Goal: Transaction & Acquisition: Purchase product/service

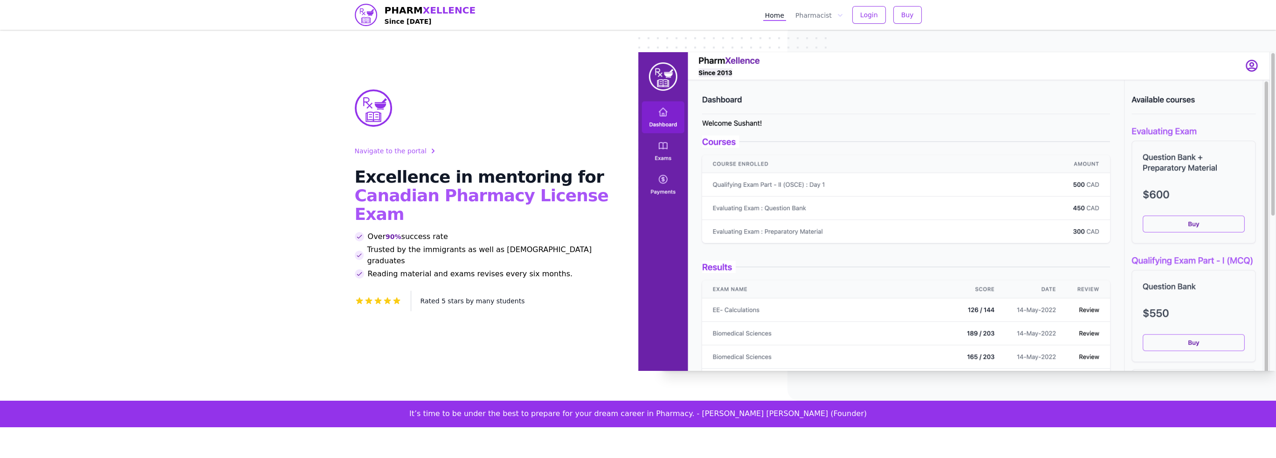
click at [1241, 188] on img at bounding box center [957, 211] width 638 height 319
click at [826, 15] on button "Pharmacist" at bounding box center [819, 15] width 51 height 12
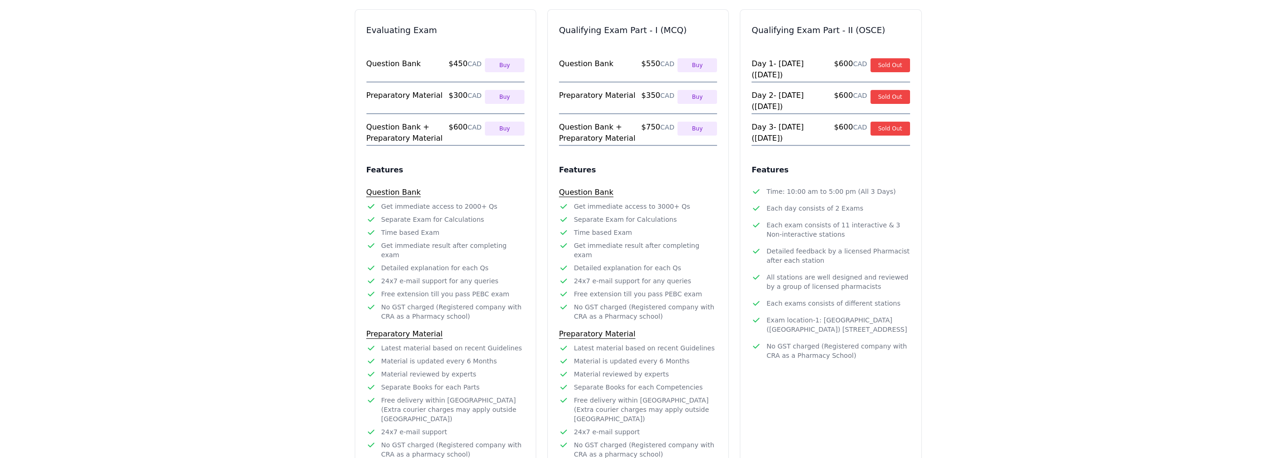
scroll to position [420, 0]
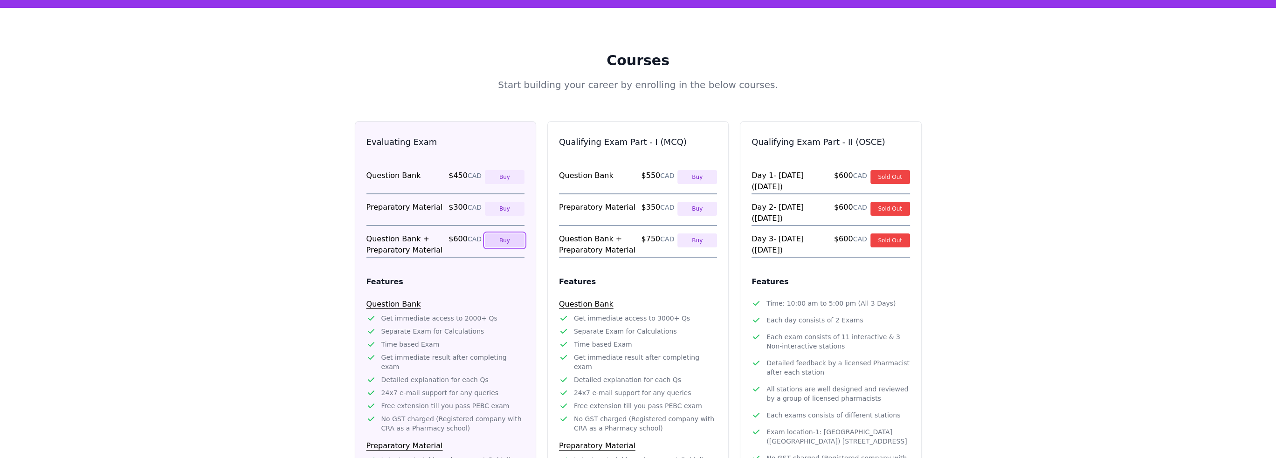
click at [509, 234] on button "Buy" at bounding box center [505, 241] width 40 height 14
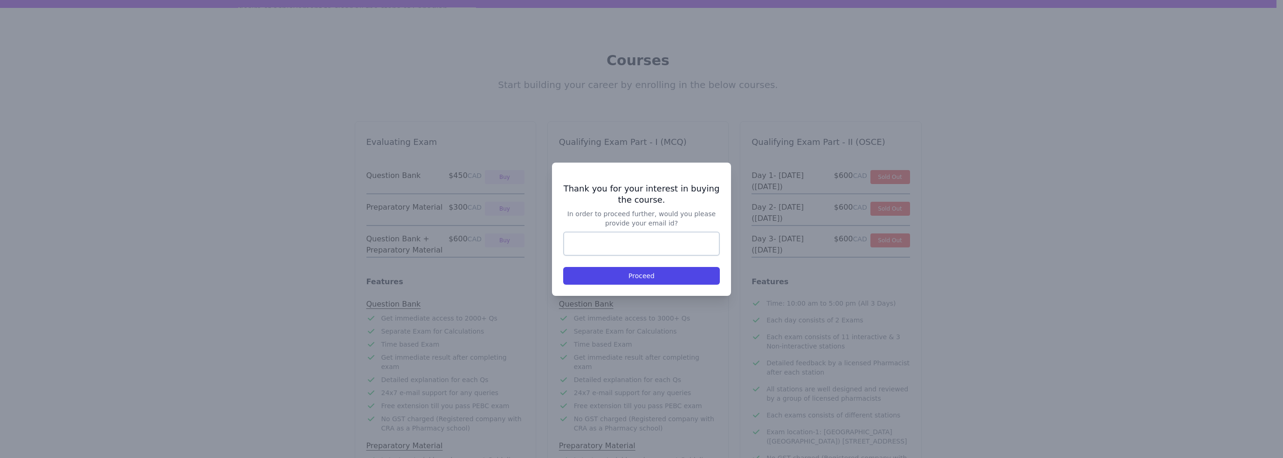
type input "**********"
click at [634, 277] on button "Proceed" at bounding box center [641, 276] width 157 height 18
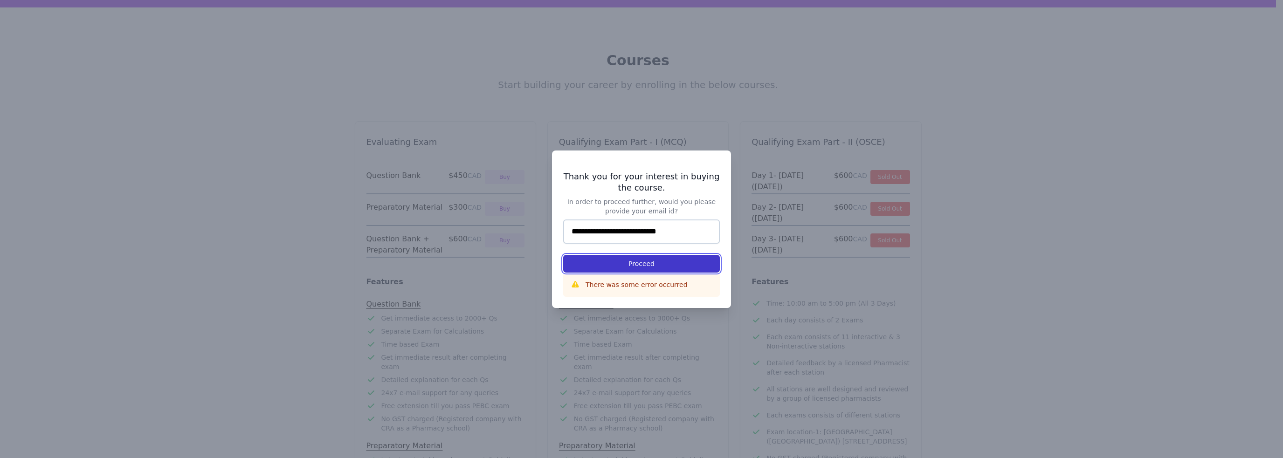
click at [659, 267] on button "Proceed" at bounding box center [641, 264] width 157 height 18
click at [1110, 208] on div at bounding box center [641, 229] width 1283 height 458
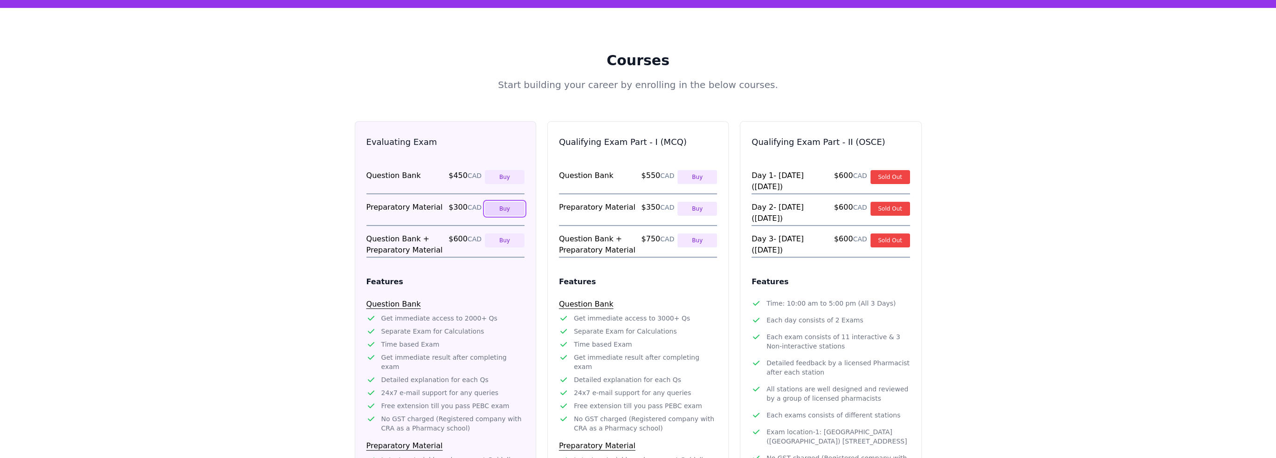
click at [498, 202] on button "Buy" at bounding box center [505, 209] width 40 height 14
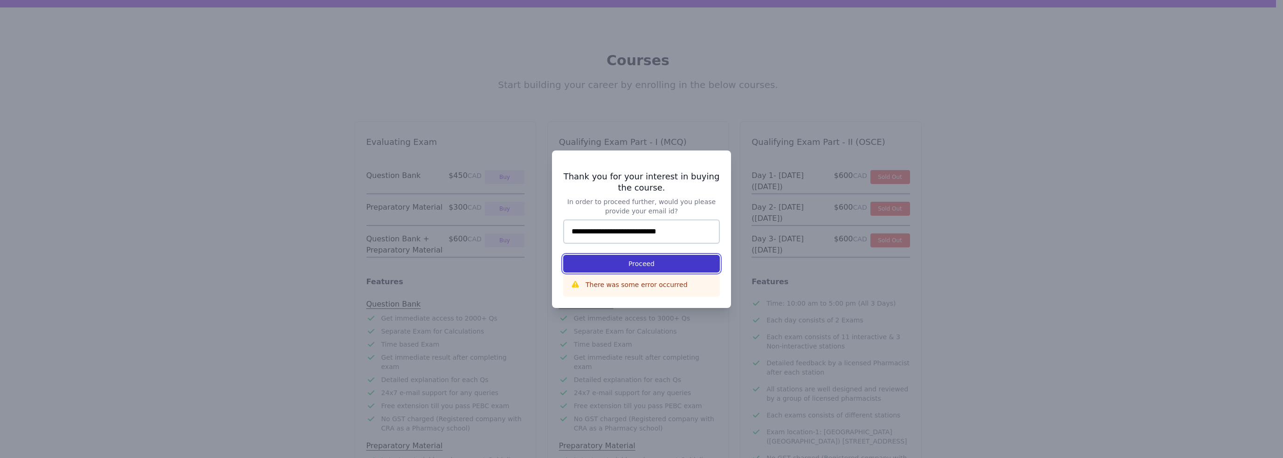
click at [641, 260] on button "Proceed" at bounding box center [641, 264] width 157 height 18
click at [1038, 209] on div at bounding box center [641, 229] width 1283 height 458
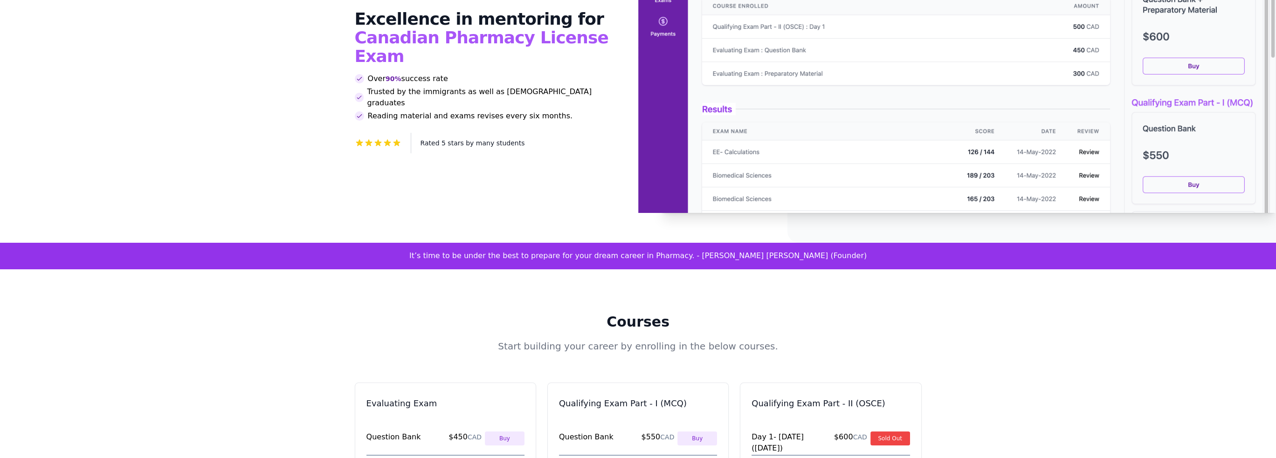
scroll to position [66, 0]
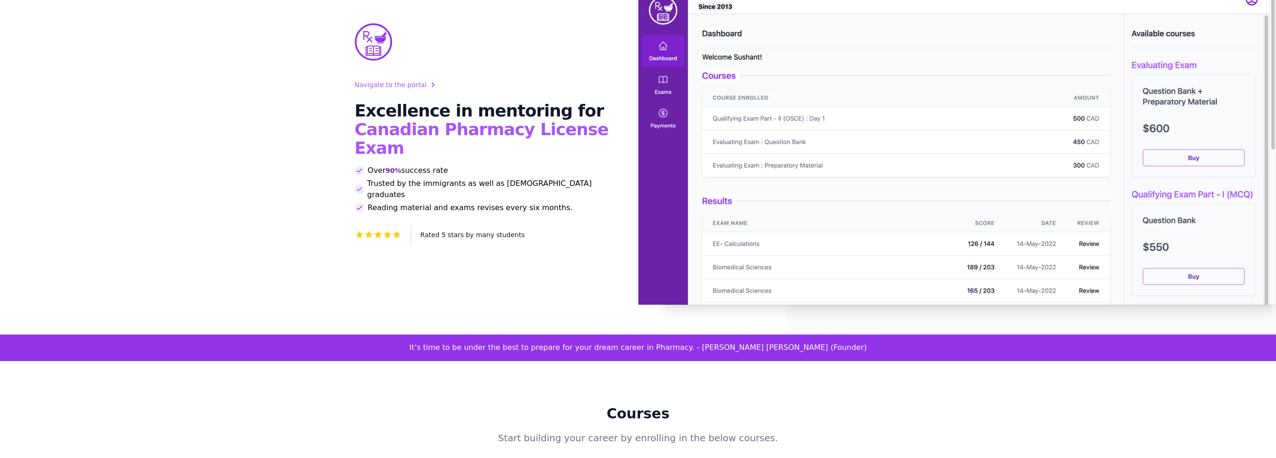
click at [1189, 160] on img at bounding box center [957, 145] width 638 height 319
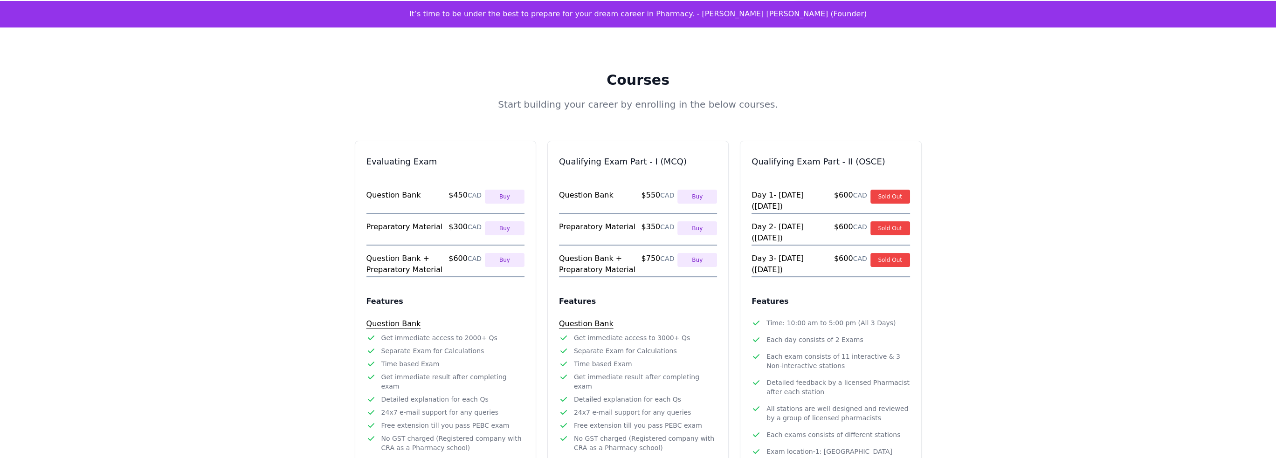
scroll to position [393, 0]
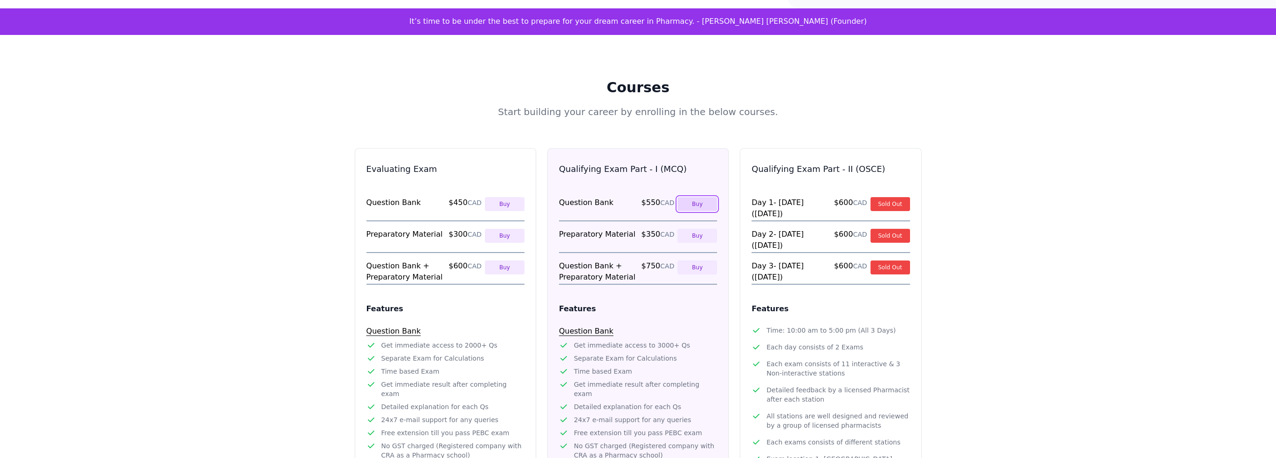
click at [701, 197] on button "Buy" at bounding box center [697, 204] width 40 height 14
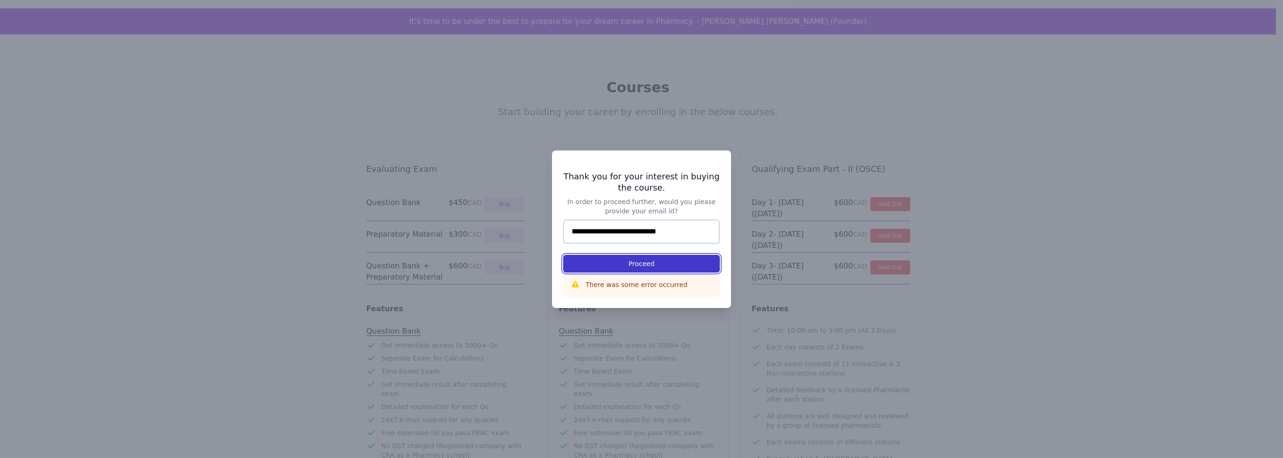
click at [587, 265] on button "Proceed" at bounding box center [641, 264] width 157 height 18
click at [641, 262] on button "Proceed" at bounding box center [641, 264] width 157 height 18
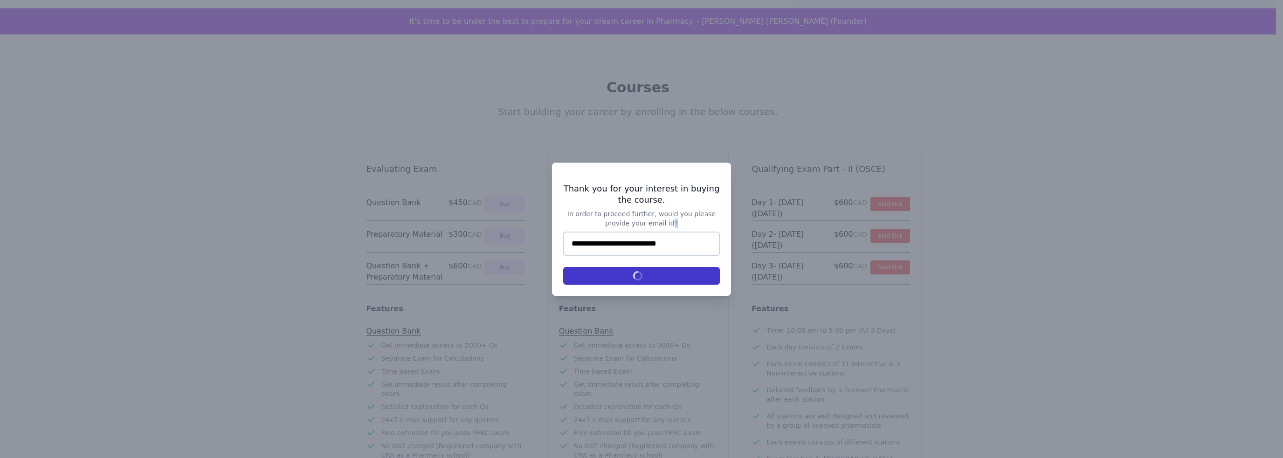
click at [641, 262] on form "**********" at bounding box center [641, 258] width 157 height 53
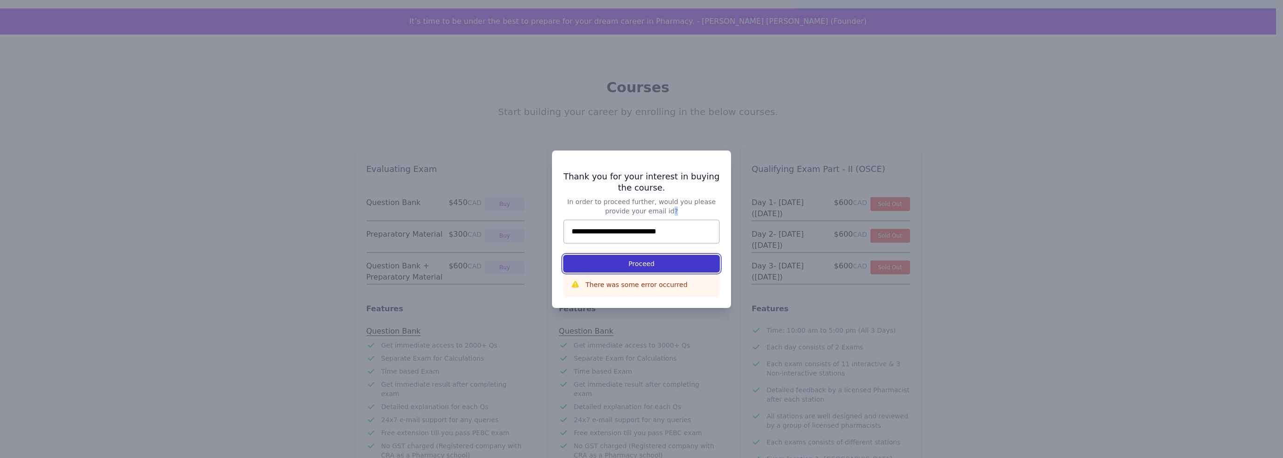
click at [641, 262] on button "Proceed" at bounding box center [641, 264] width 157 height 18
click at [1159, 212] on div at bounding box center [641, 229] width 1283 height 458
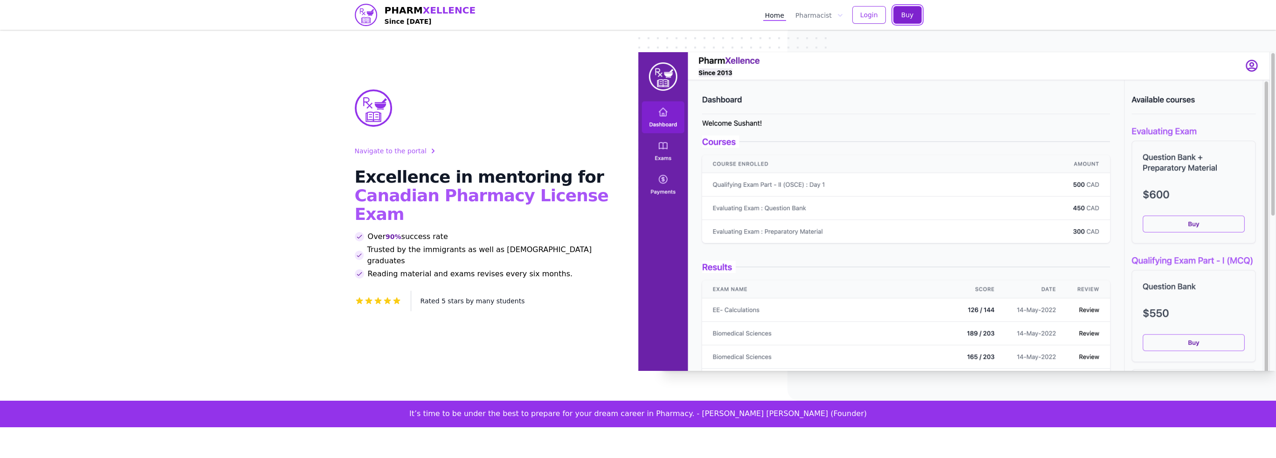
click at [908, 14] on span "Buy" at bounding box center [907, 14] width 13 height 9
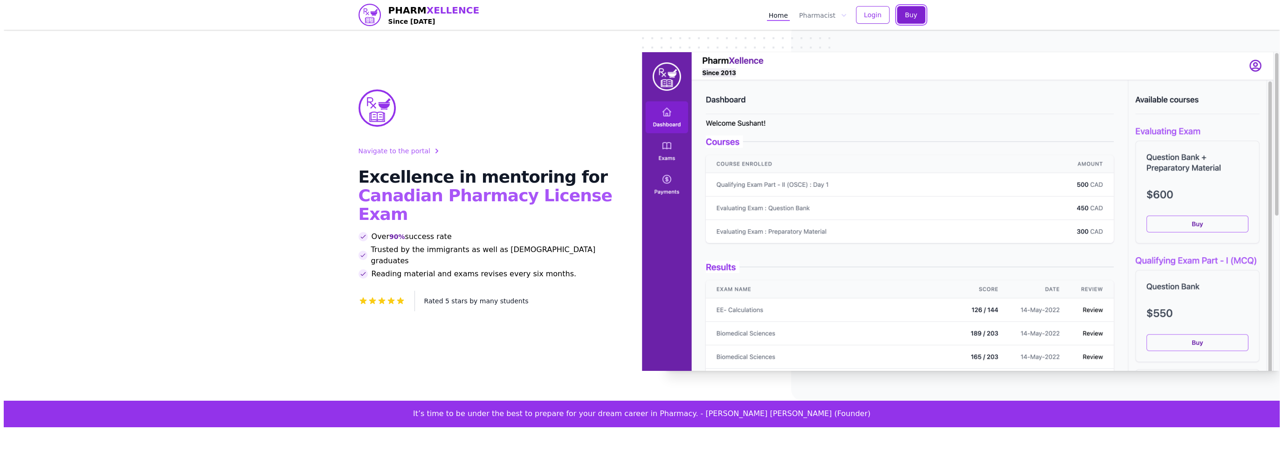
scroll to position [397, 0]
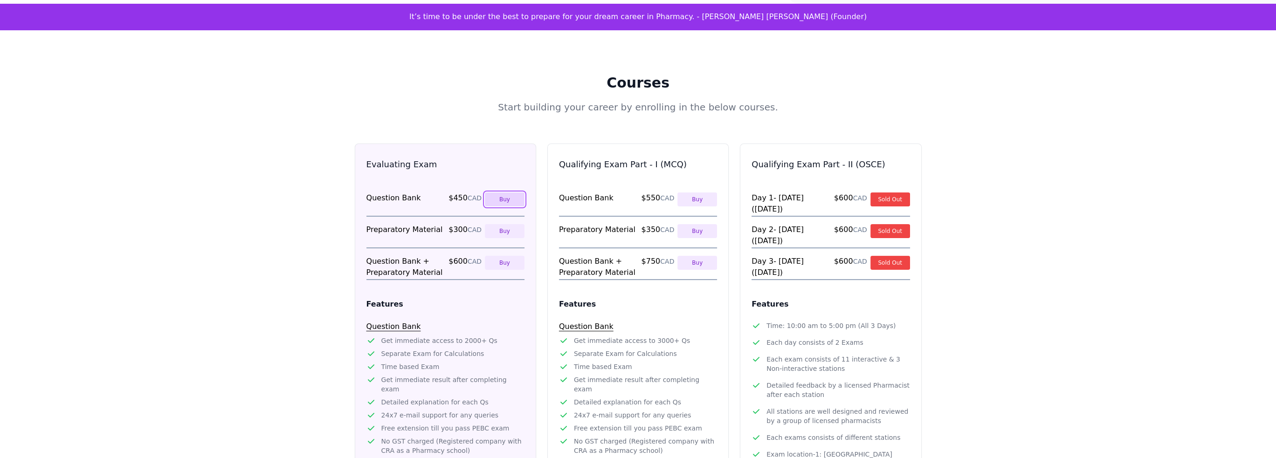
click at [499, 193] on button "Buy" at bounding box center [505, 200] width 40 height 14
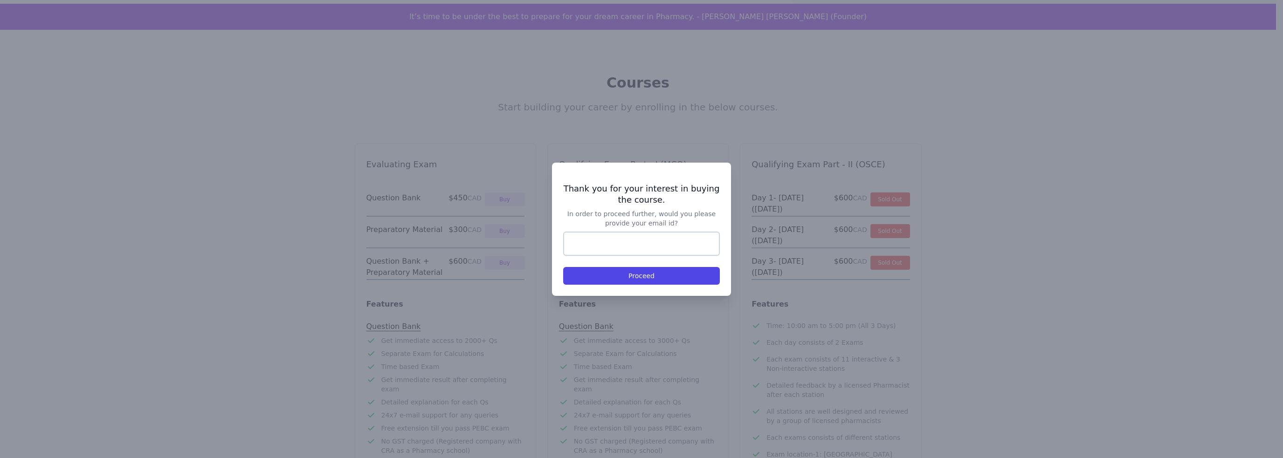
click at [593, 246] on input "Email" at bounding box center [641, 244] width 157 height 24
type input "**********"
click at [627, 276] on button "Proceed" at bounding box center [641, 276] width 157 height 18
